Goal: Use online tool/utility: Utilize a website feature to perform a specific function

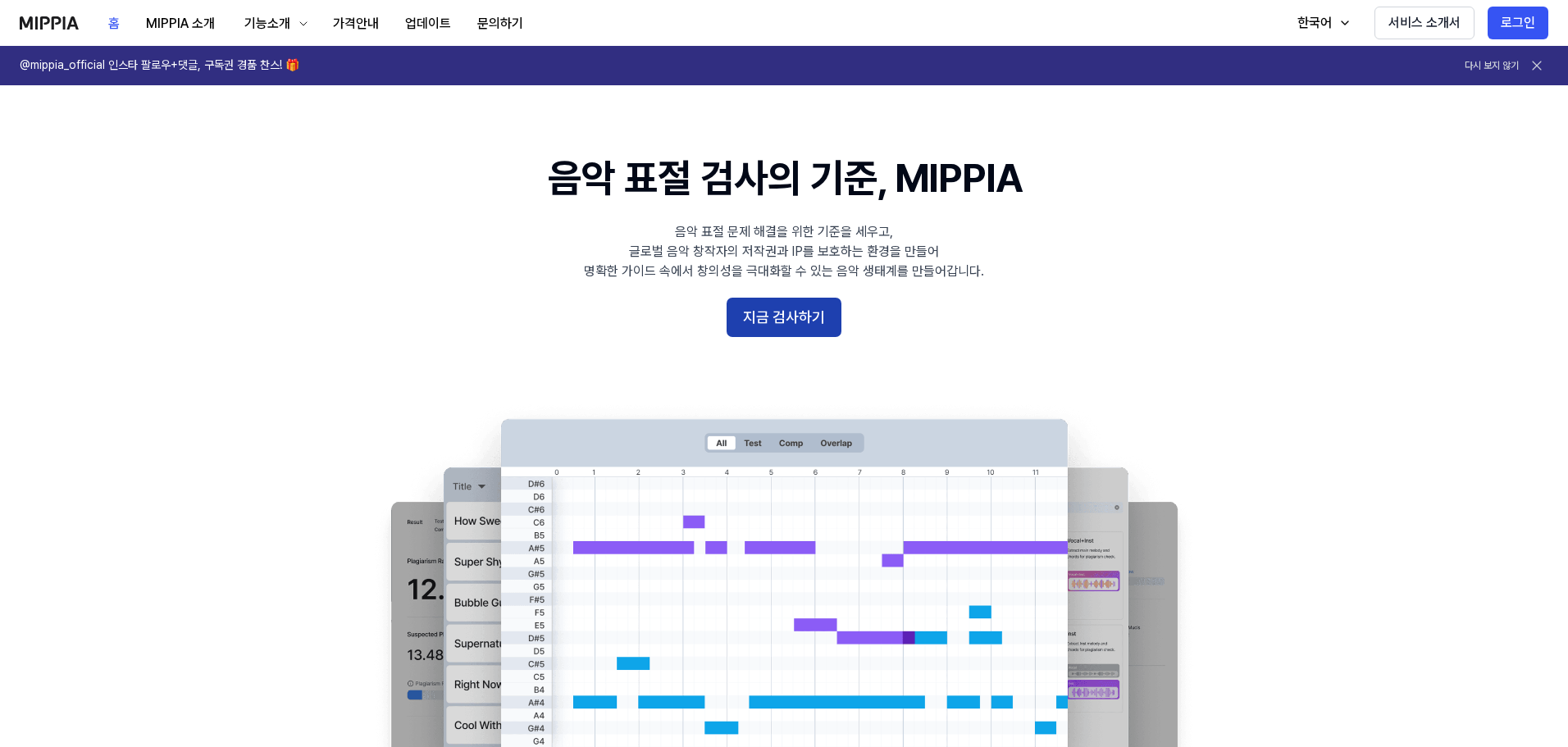
click at [769, 322] on button "지금 검사하기" at bounding box center [784, 317] width 114 height 39
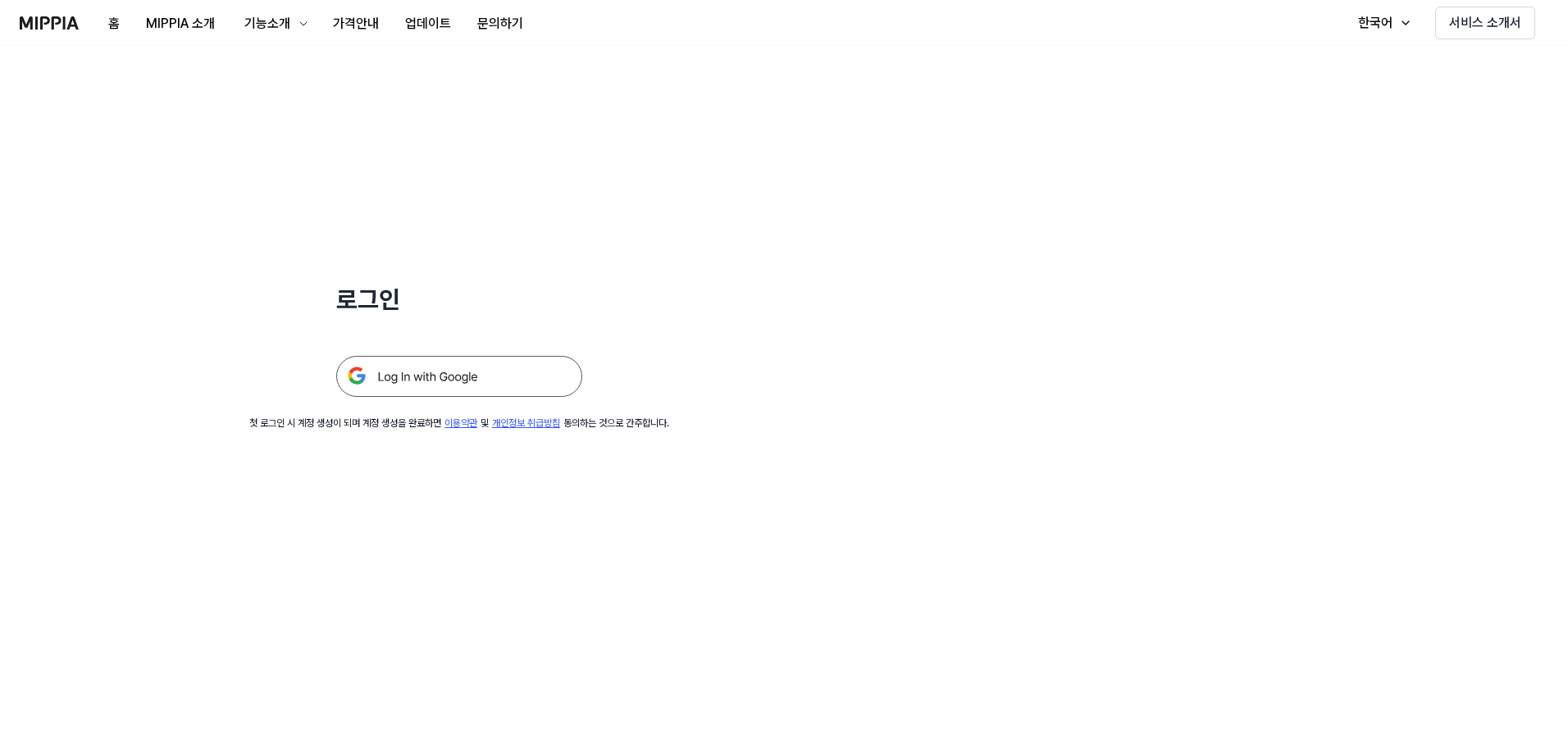
click at [486, 376] on img at bounding box center [459, 377] width 246 height 41
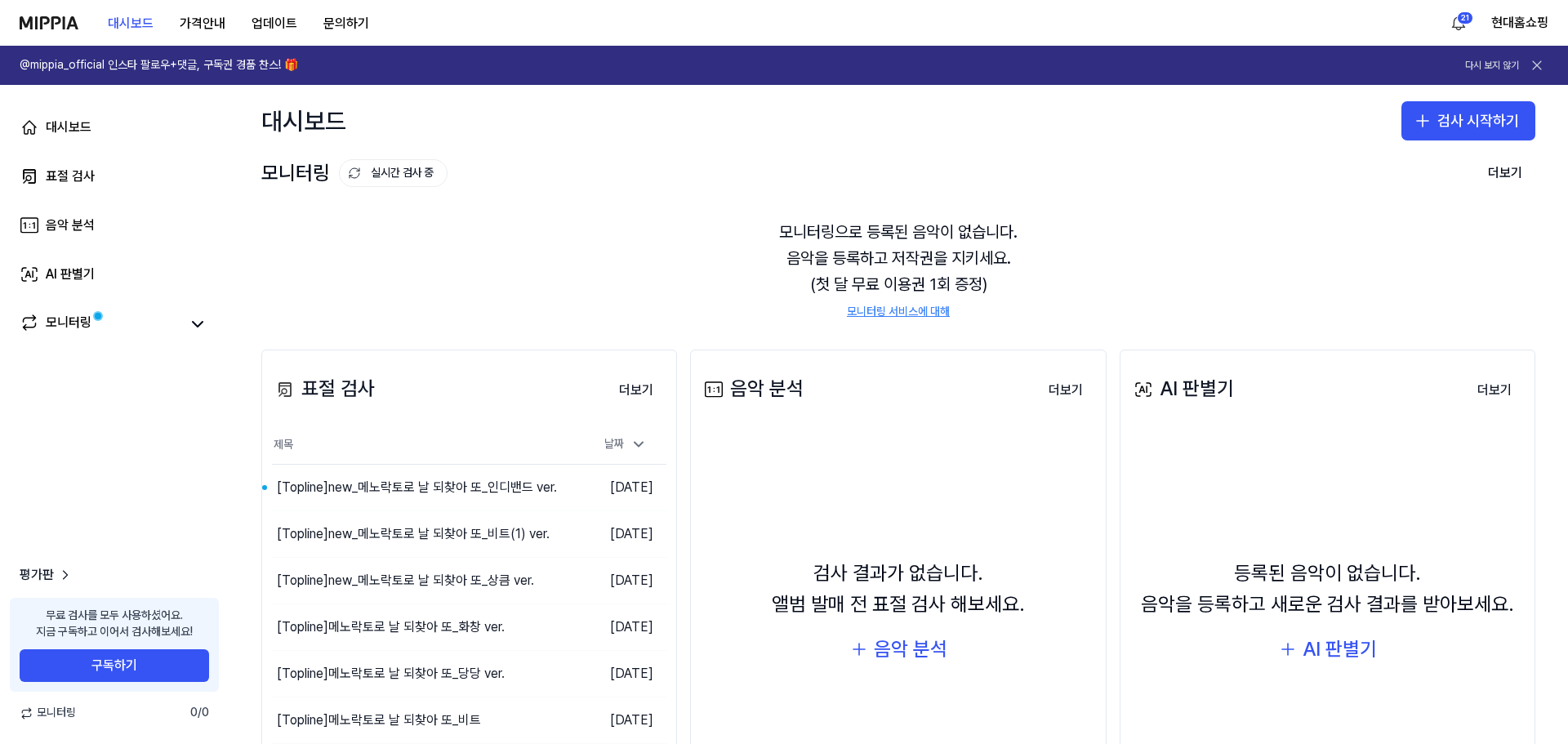
scroll to position [193, 0]
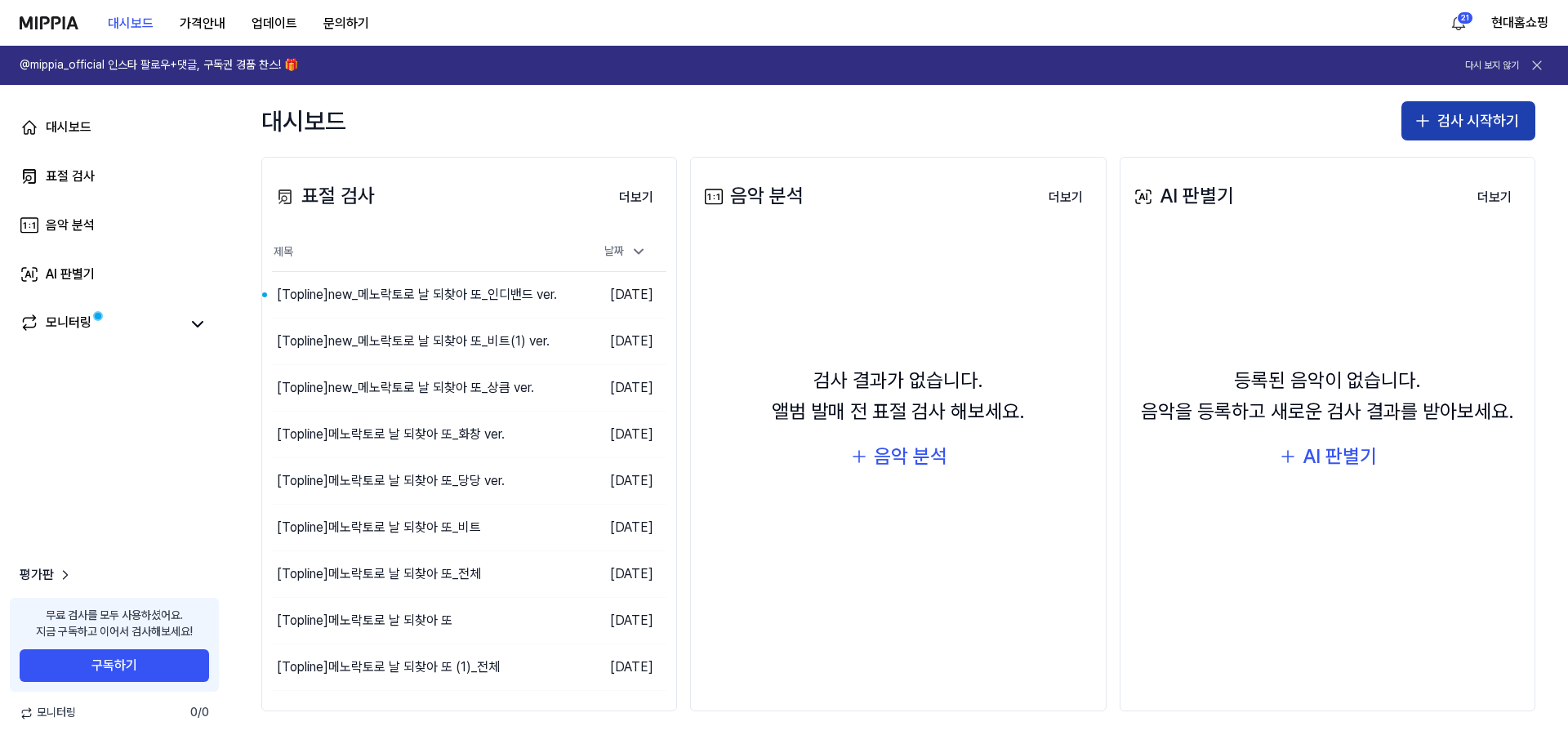
click at [1455, 115] on button "검사 시작하기" at bounding box center [1468, 120] width 134 height 39
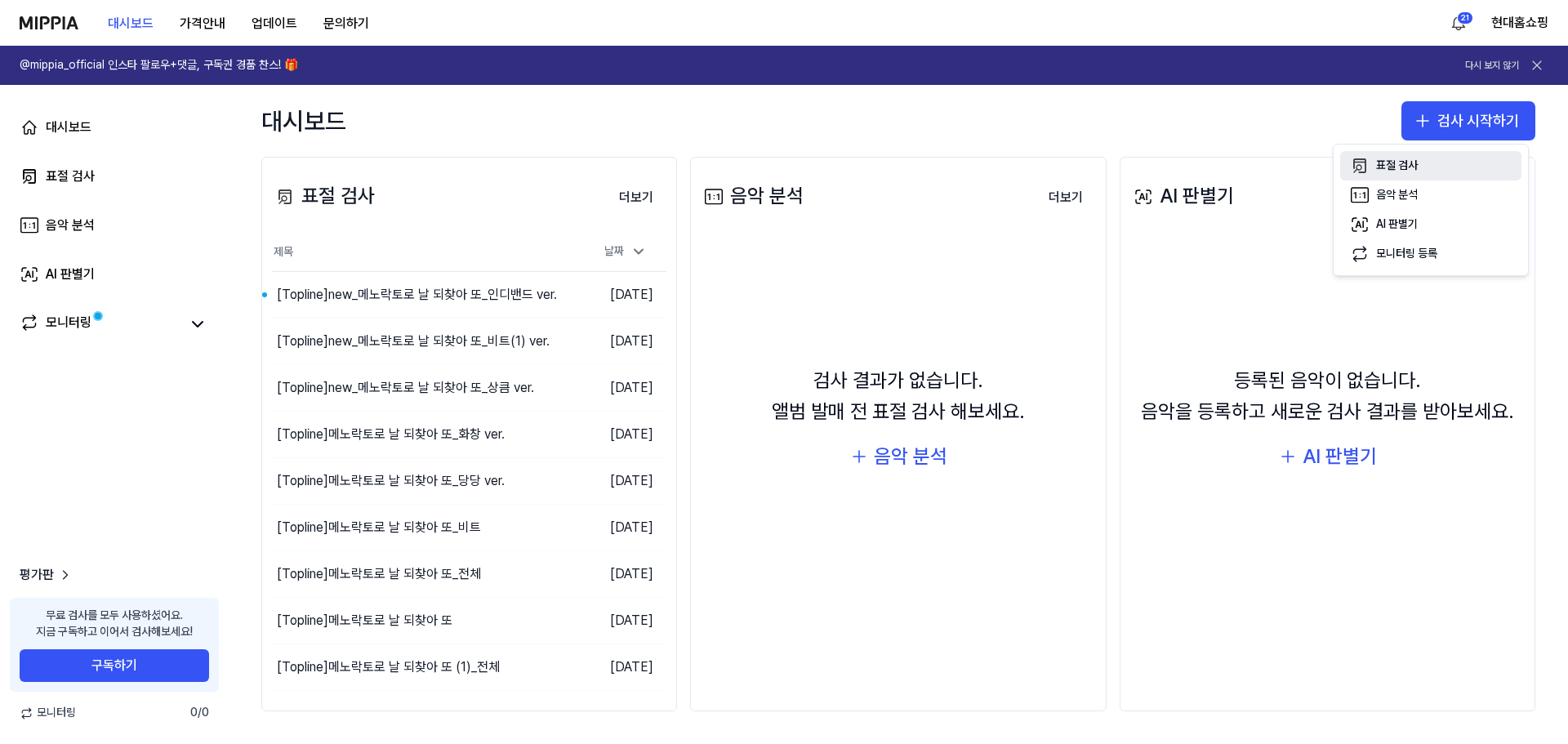
click at [1393, 170] on div "표절 검사" at bounding box center [1397, 166] width 42 height 17
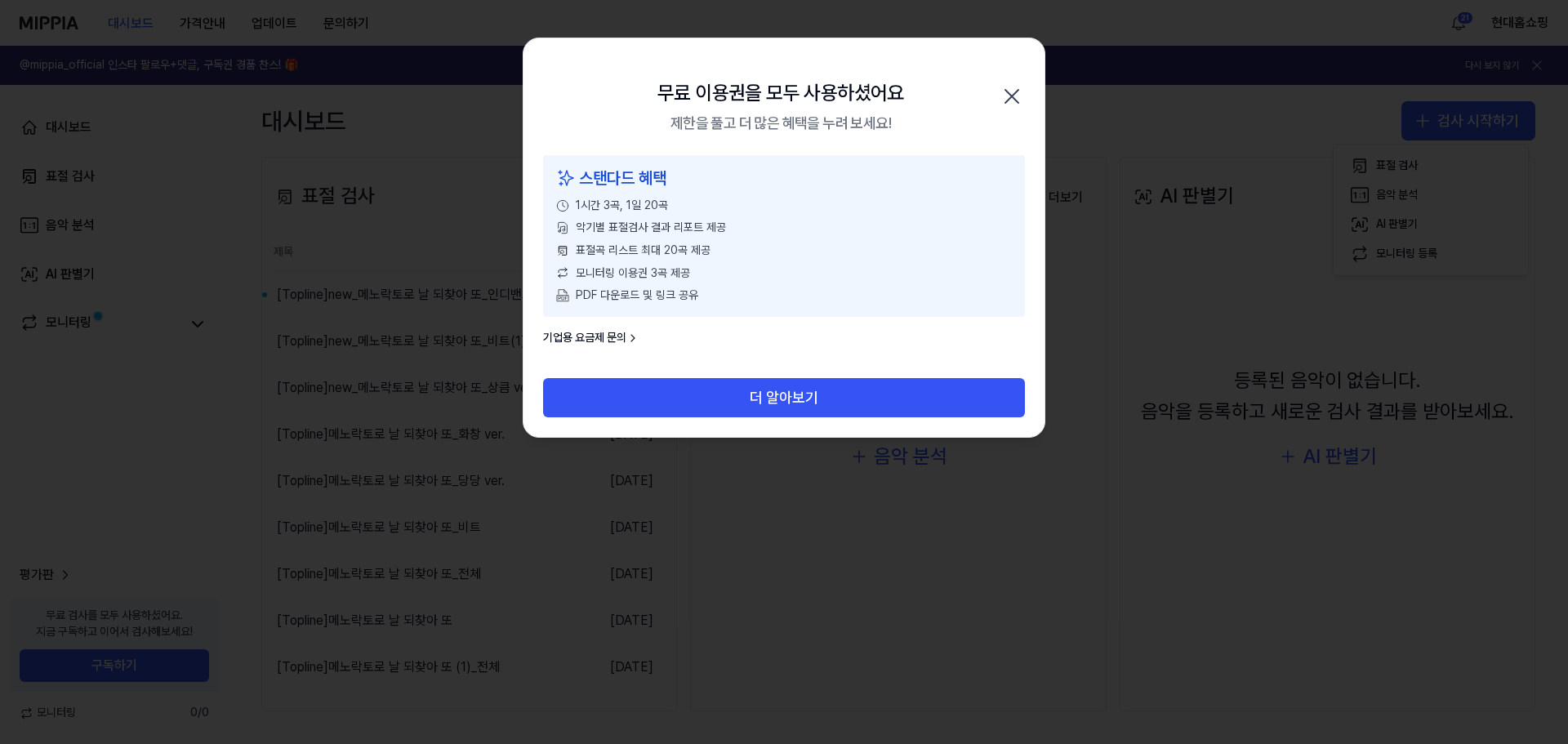
click at [1010, 88] on icon "button" at bounding box center [1012, 96] width 26 height 26
